Goal: Information Seeking & Learning: Learn about a topic

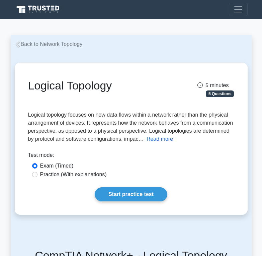
click at [156, 139] on button "Read more" at bounding box center [160, 139] width 26 height 8
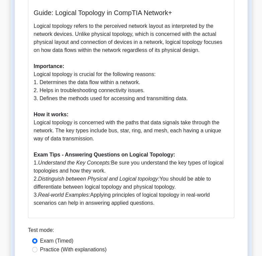
scroll to position [201, 0]
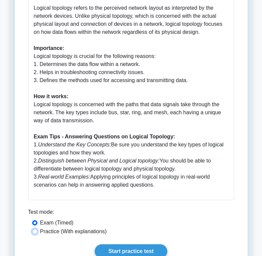
click at [32, 232] on input "Practice (With explanations)" at bounding box center [34, 231] width 5 height 5
radio input "true"
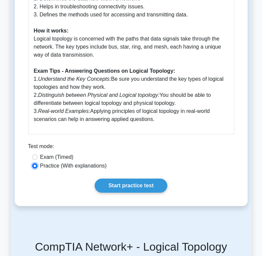
scroll to position [268, 0]
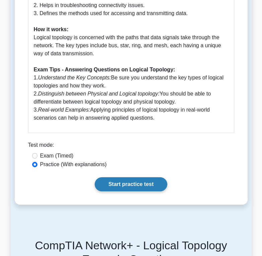
click at [134, 183] on link "Start practice test" at bounding box center [131, 184] width 73 height 14
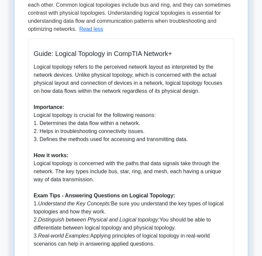
scroll to position [134, 0]
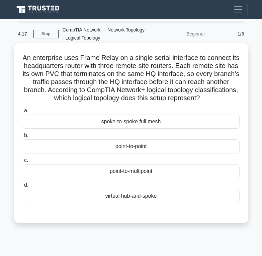
click at [120, 123] on div "spoke-to-spoke full mesh" at bounding box center [131, 121] width 217 height 14
click at [23, 113] on input "a. spoke-to-spoke full mesh" at bounding box center [23, 110] width 0 height 4
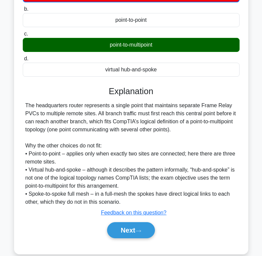
scroll to position [134, 0]
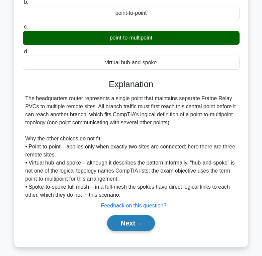
click at [135, 218] on button "Next" at bounding box center [131, 223] width 48 height 16
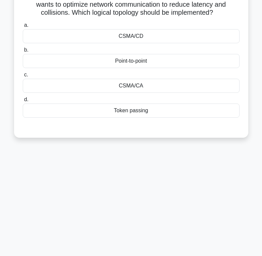
scroll to position [0, 0]
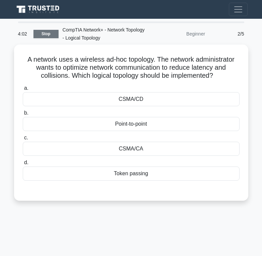
click at [51, 35] on link "Stop" at bounding box center [45, 34] width 25 height 8
